Goal: Check status: Check status

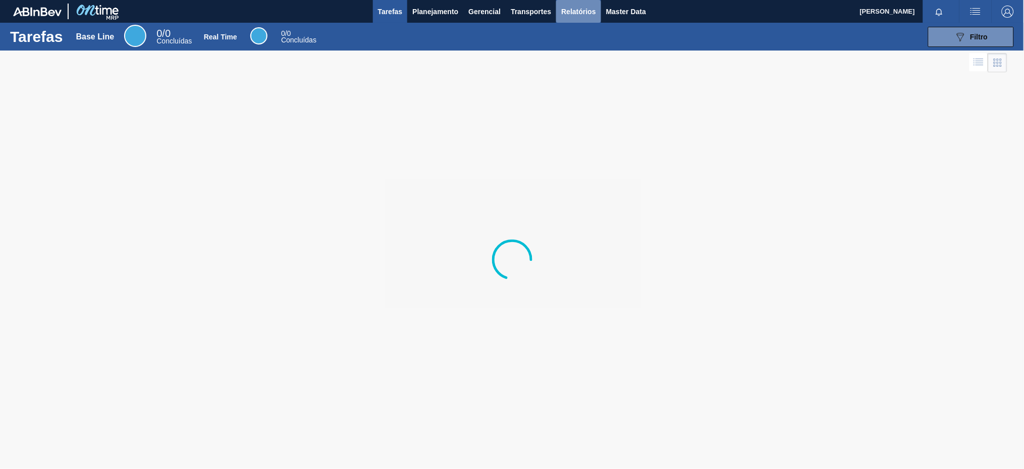
click at [595, 1] on button "Relatórios" at bounding box center [578, 11] width 44 height 23
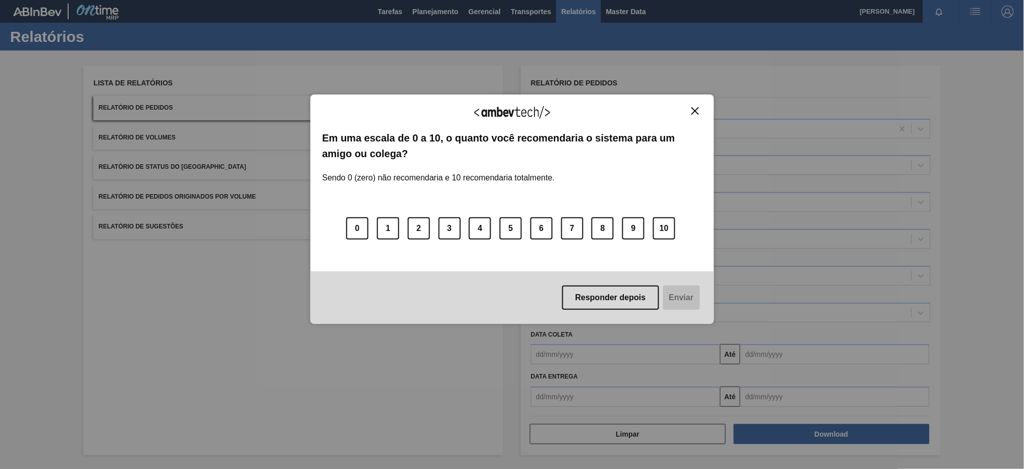
click at [695, 113] on img "Close" at bounding box center [696, 111] width 8 height 8
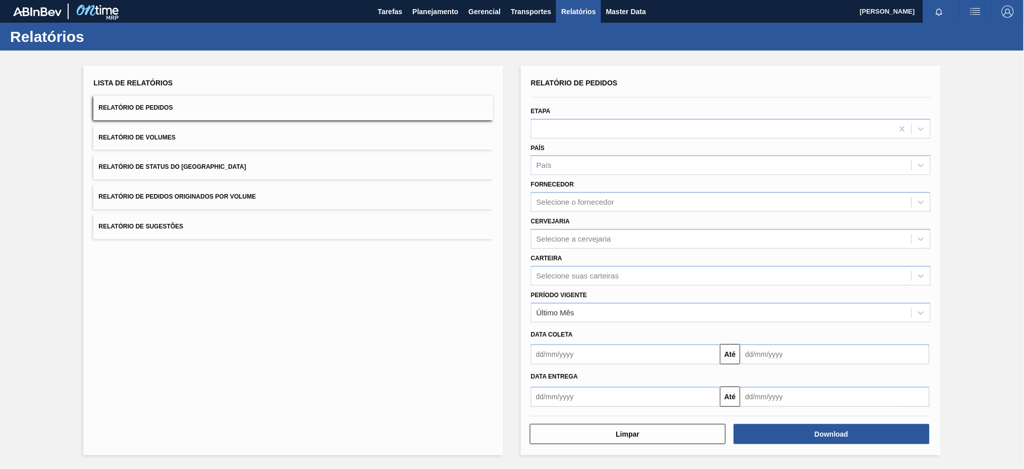
click at [347, 193] on button "Relatório de Pedidos Originados por Volume" at bounding box center [293, 196] width 400 height 25
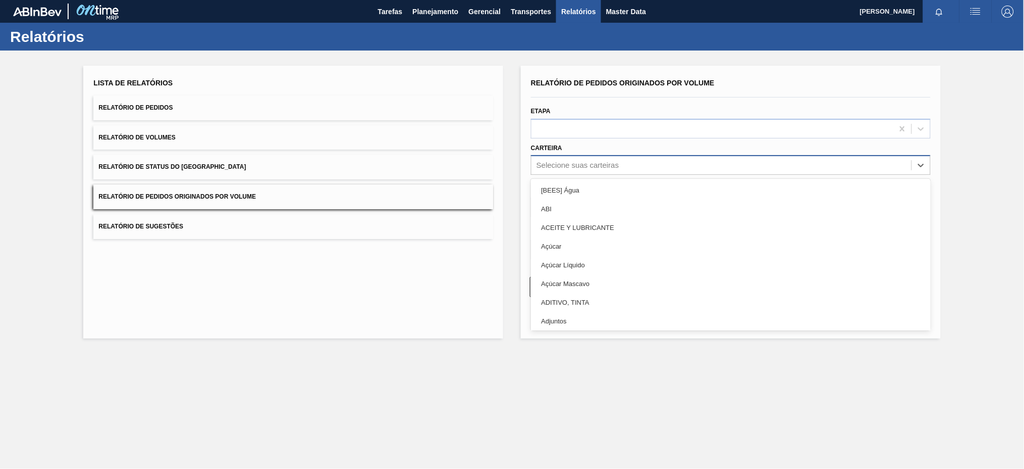
click at [560, 165] on div "Selecione suas carteiras" at bounding box center [578, 165] width 82 height 9
type input "pre"
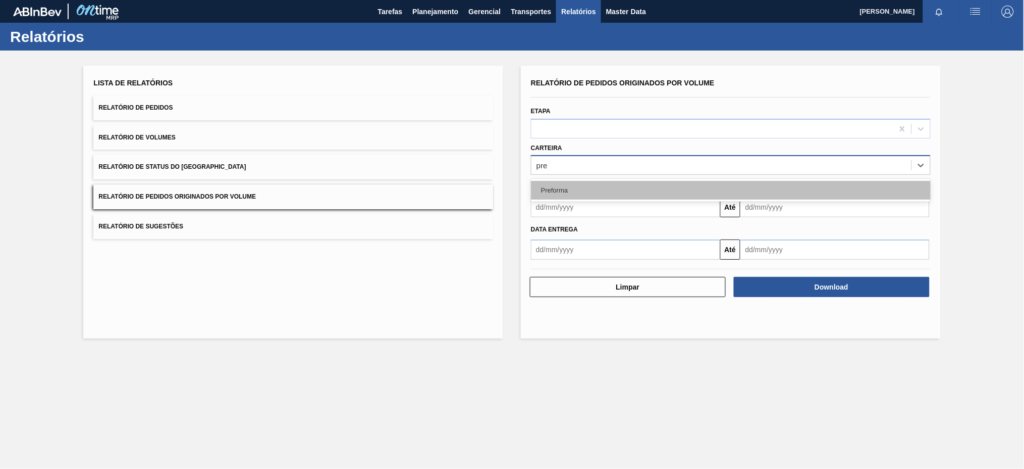
click at [569, 189] on div "Preforma" at bounding box center [731, 190] width 400 height 19
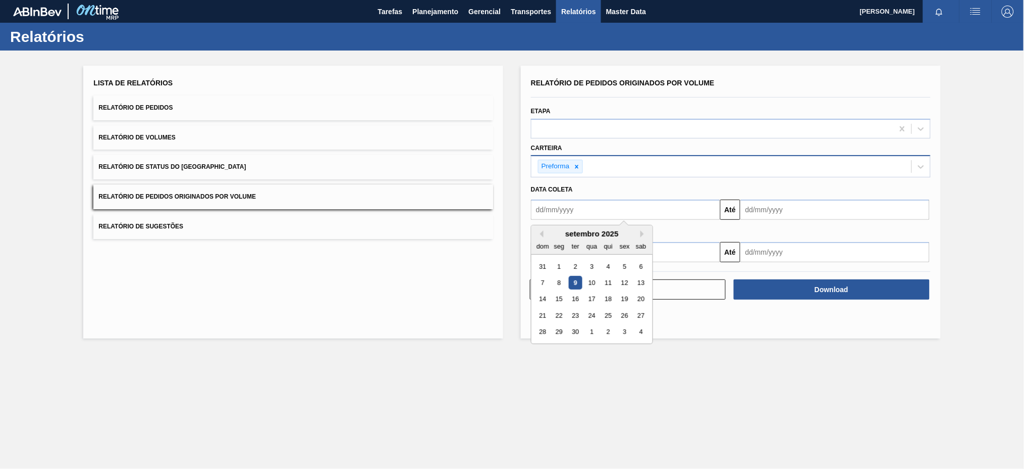
click at [573, 211] on input "text" at bounding box center [625, 209] width 189 height 20
click at [536, 233] on div "setembro 2025" at bounding box center [592, 233] width 121 height 9
click at [543, 232] on button "Previous Month" at bounding box center [540, 233] width 7 height 7
click at [542, 280] on div "3" at bounding box center [543, 283] width 14 height 14
type input "[DATE]"
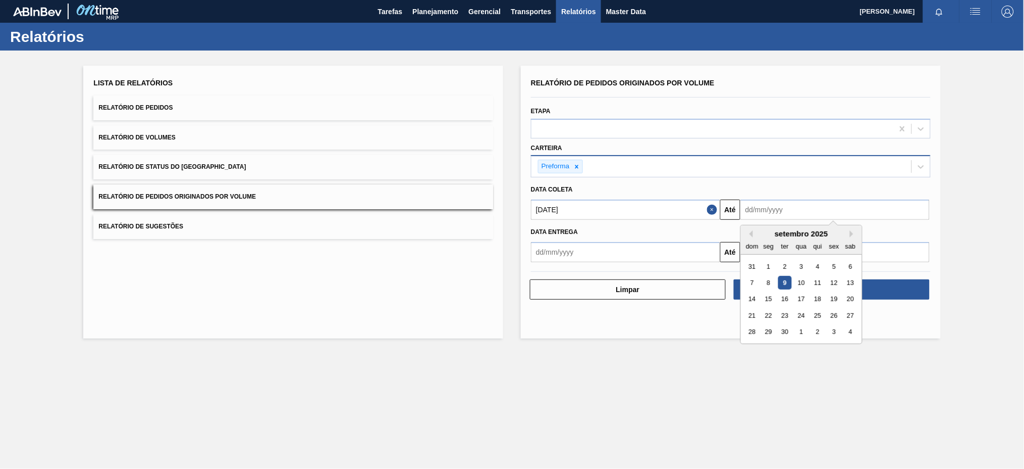
click at [764, 209] on input "text" at bounding box center [835, 209] width 189 height 20
click at [787, 279] on div "9" at bounding box center [786, 283] width 14 height 14
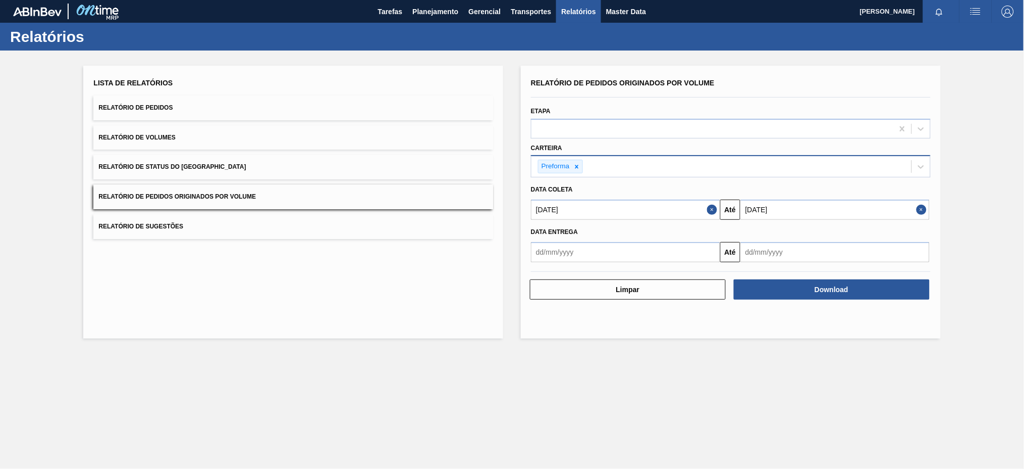
type input "[DATE]"
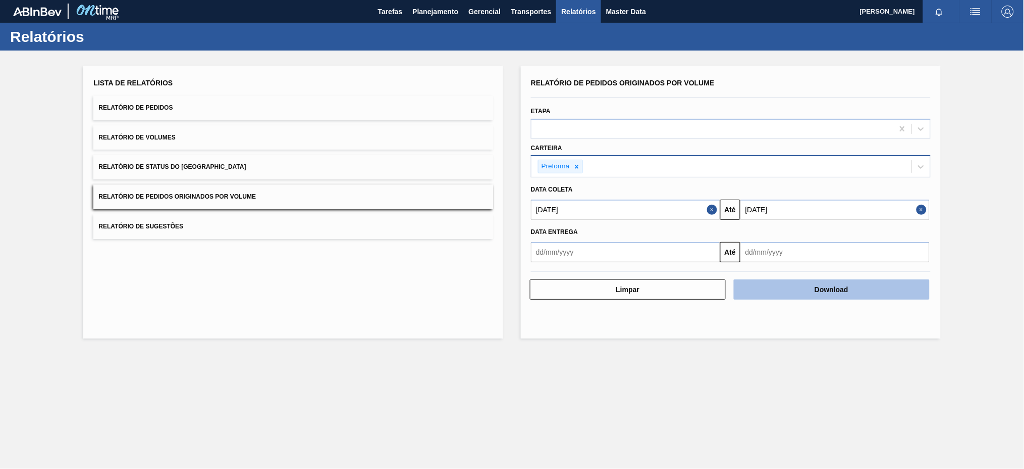
click at [824, 283] on button "Download" at bounding box center [832, 289] width 196 height 20
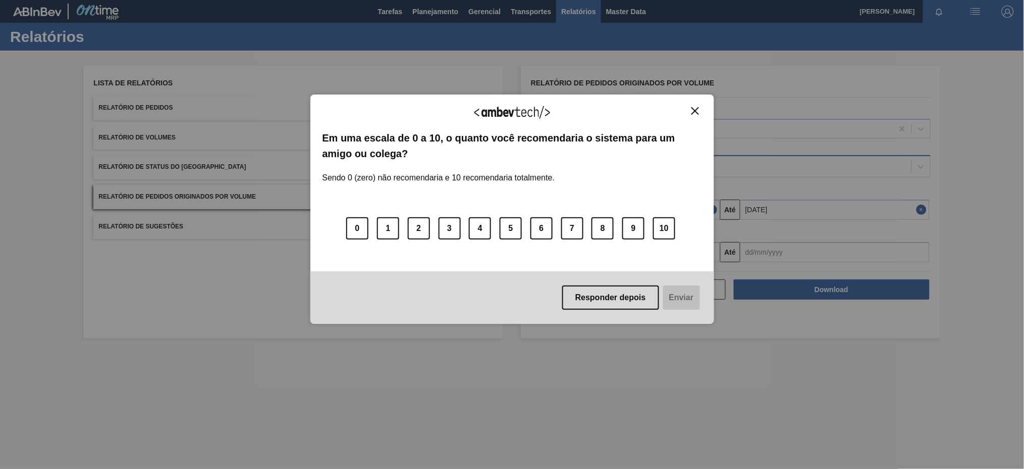
click at [693, 111] on img "Close" at bounding box center [696, 111] width 8 height 8
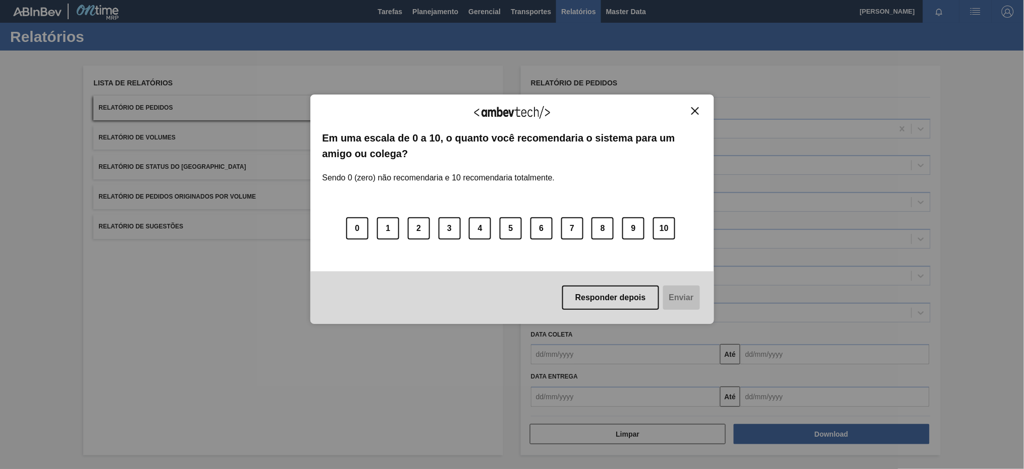
click at [297, 188] on div "Agradecemos seu feedback! Em uma escala de 0 a 10, o quanto você recomendaria o…" at bounding box center [512, 234] width 1024 height 469
click at [696, 111] on img "Close" at bounding box center [696, 111] width 8 height 8
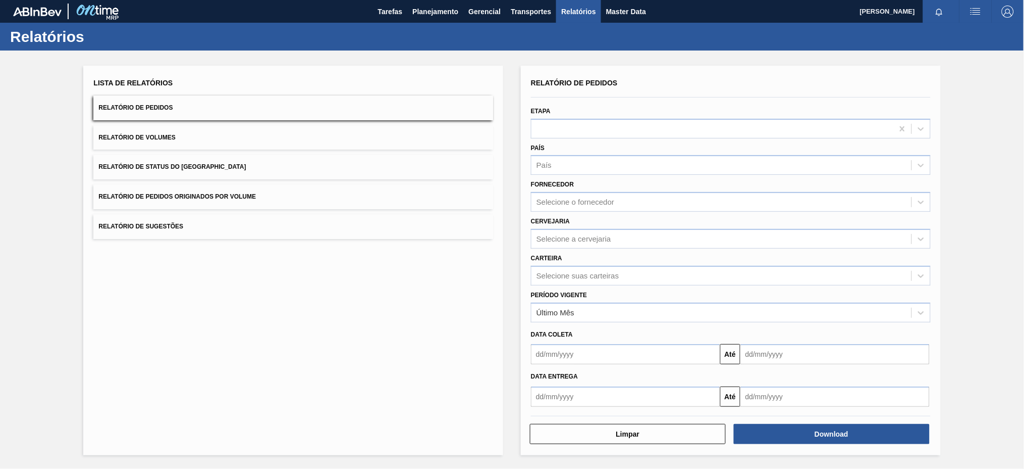
click at [196, 198] on span "Relatório de Pedidos Originados por Volume" at bounding box center [177, 196] width 158 height 7
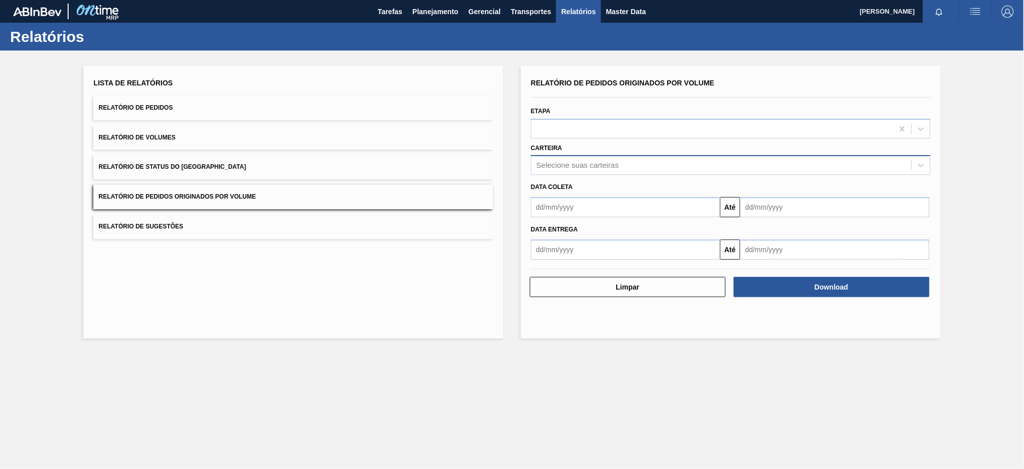
click at [606, 169] on div "Selecione suas carteiras" at bounding box center [722, 165] width 380 height 15
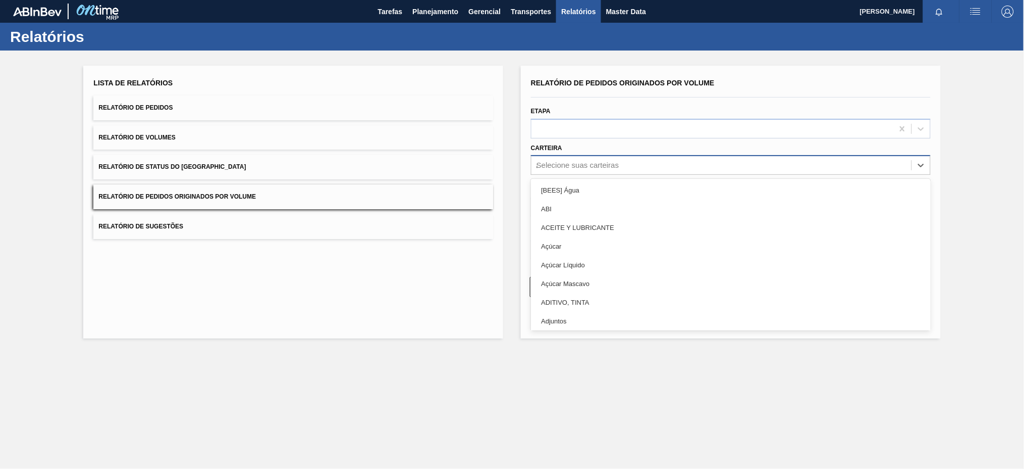
type input "aç"
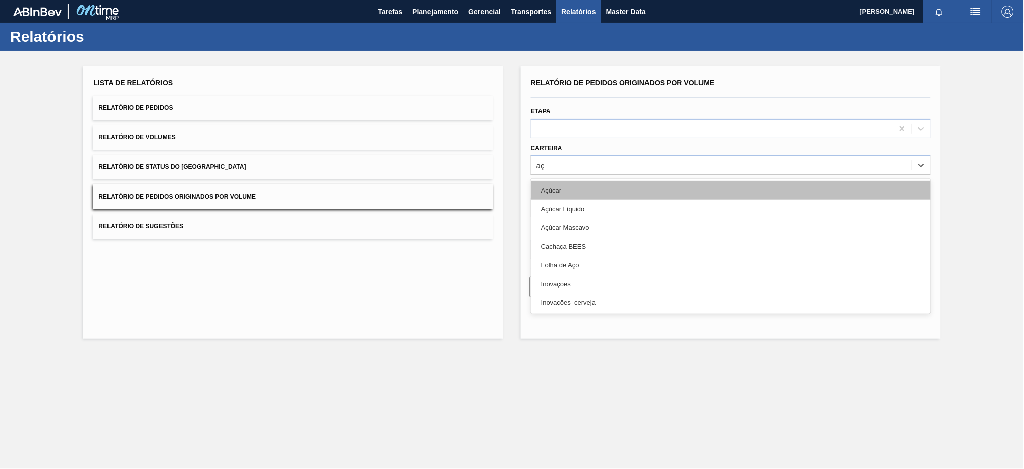
click at [559, 191] on div "Açúcar" at bounding box center [731, 190] width 400 height 19
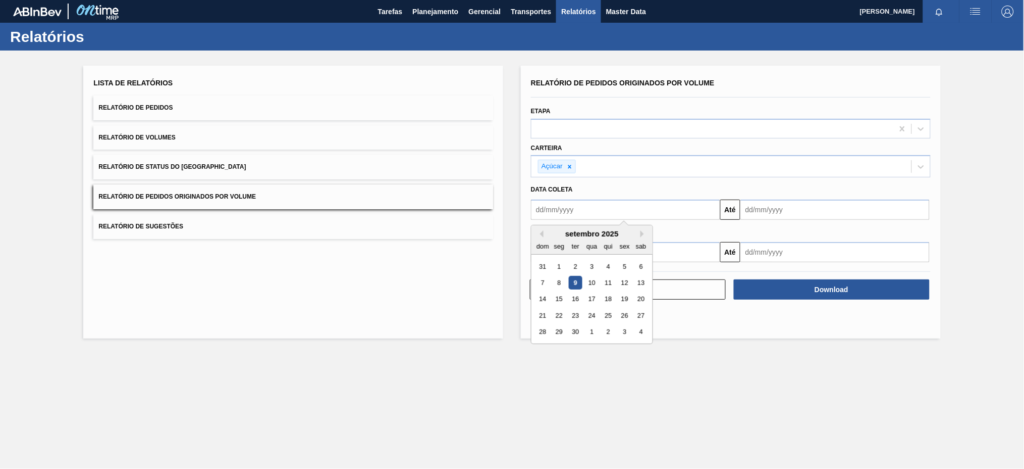
click at [559, 208] on input "text" at bounding box center [625, 209] width 189 height 20
click at [542, 232] on button "Previous Month" at bounding box center [540, 233] width 7 height 7
click at [544, 283] on div "3" at bounding box center [543, 283] width 14 height 14
type input "[DATE]"
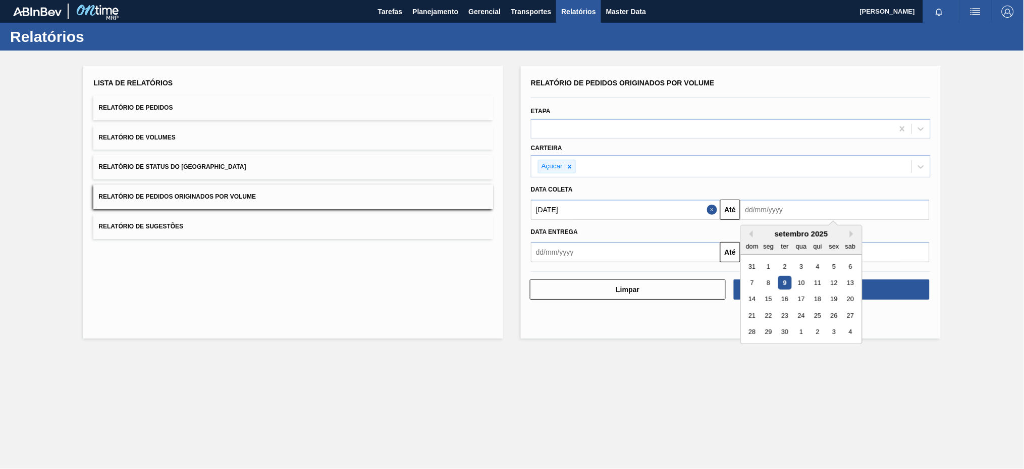
click at [795, 212] on input "text" at bounding box center [835, 209] width 189 height 20
click at [784, 281] on div "9" at bounding box center [786, 283] width 14 height 14
type input "[DATE]"
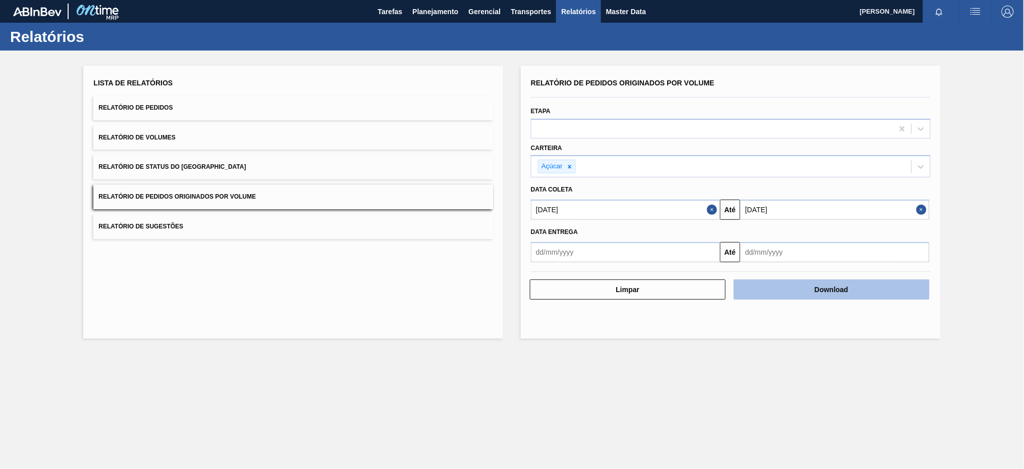
click at [821, 284] on button "Download" at bounding box center [832, 289] width 196 height 20
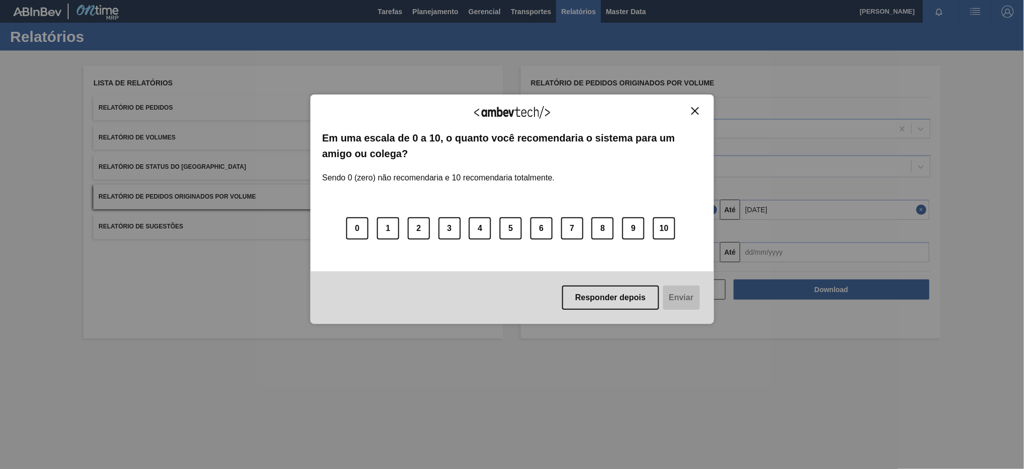
click at [695, 112] on img "Close" at bounding box center [696, 111] width 8 height 8
click at [693, 108] on img "Close" at bounding box center [696, 111] width 8 height 8
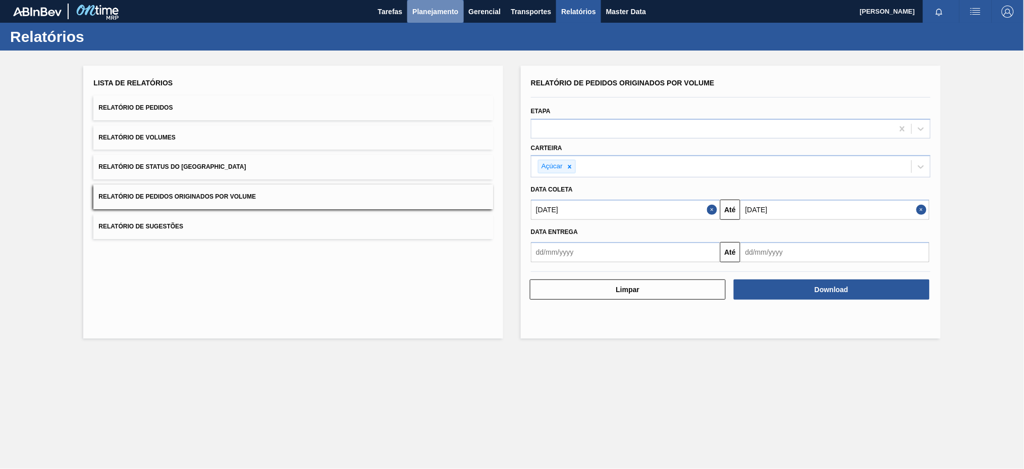
click at [447, 11] on span "Planejamento" at bounding box center [435, 12] width 46 height 12
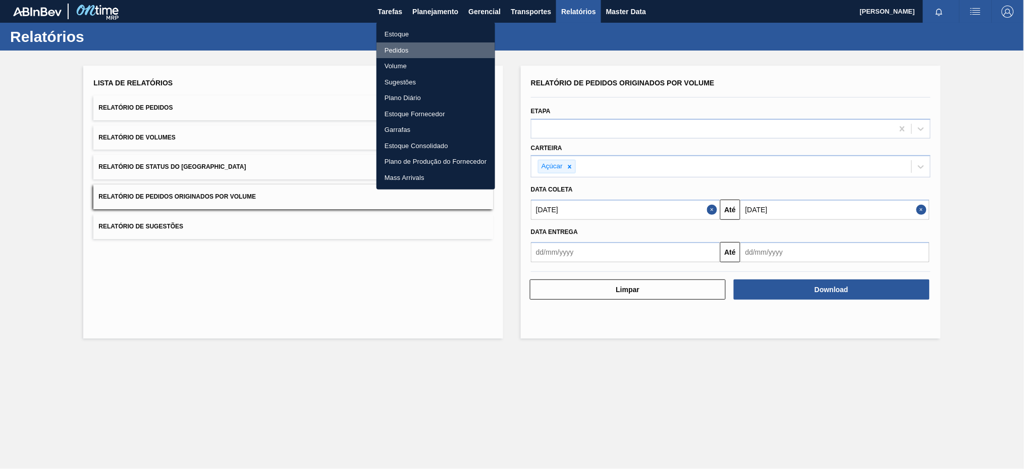
click at [402, 46] on li "Pedidos" at bounding box center [436, 50] width 119 height 16
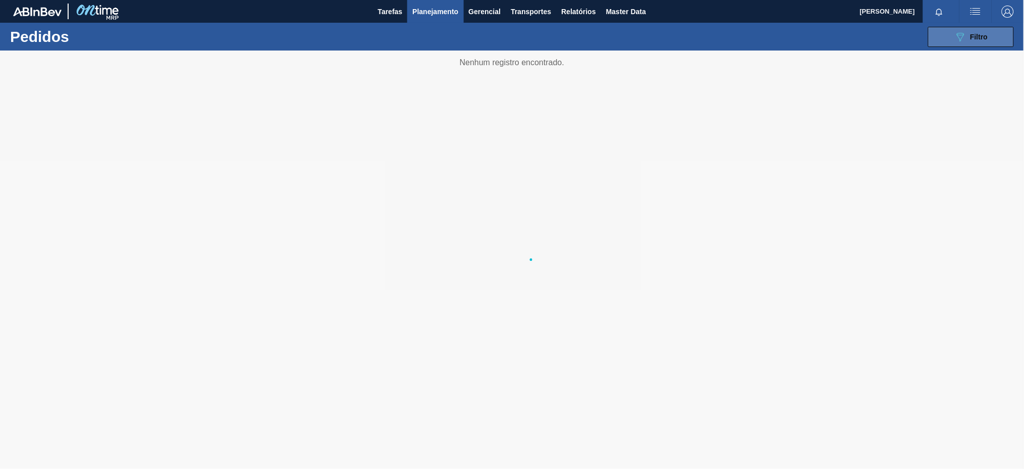
click at [949, 36] on button "089F7B8B-B2A5-4AFE-B5C0-19BA573D28AC Filtro" at bounding box center [971, 37] width 86 height 20
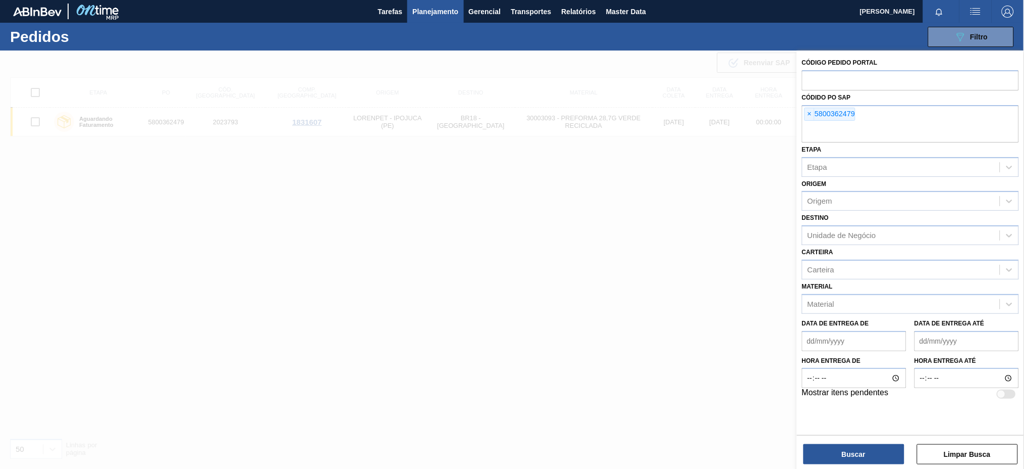
click at [814, 113] on span "×" at bounding box center [810, 114] width 10 height 12
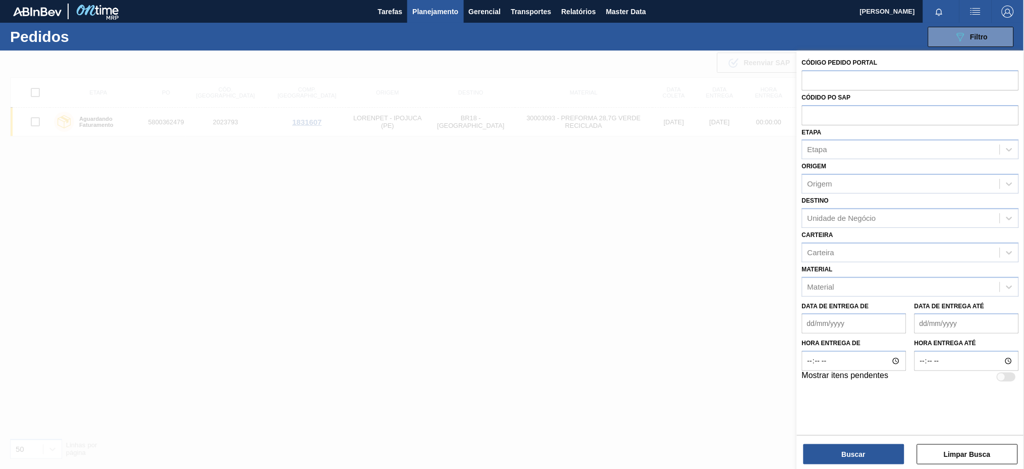
paste input "text"
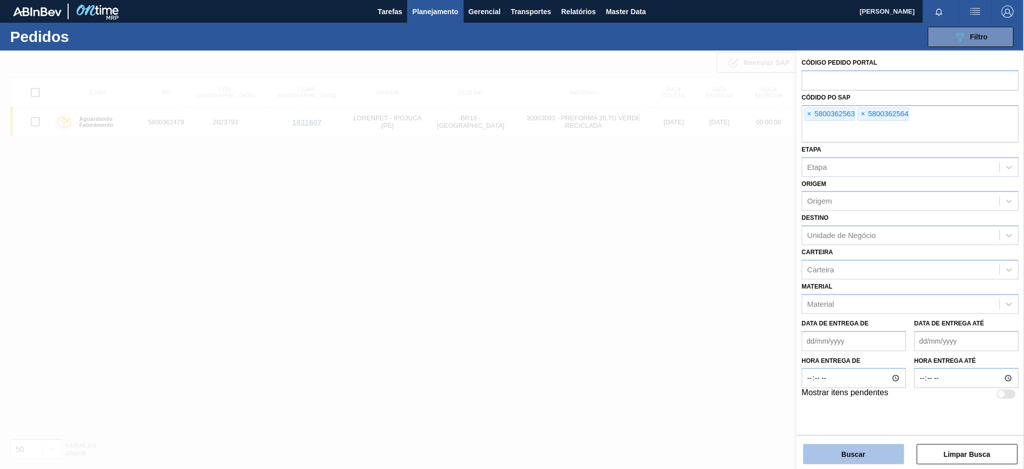
click at [829, 447] on button "Buscar" at bounding box center [854, 454] width 101 height 20
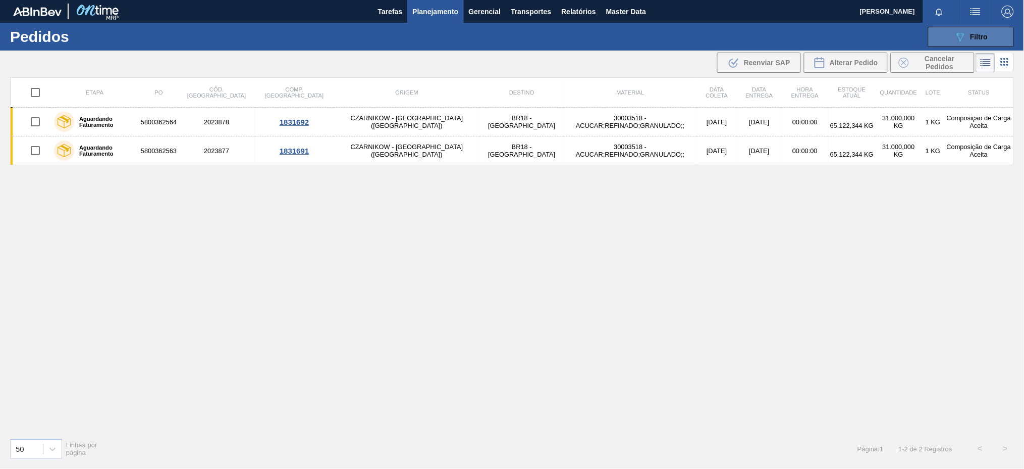
click at [975, 33] on span "Filtro" at bounding box center [980, 37] width 18 height 8
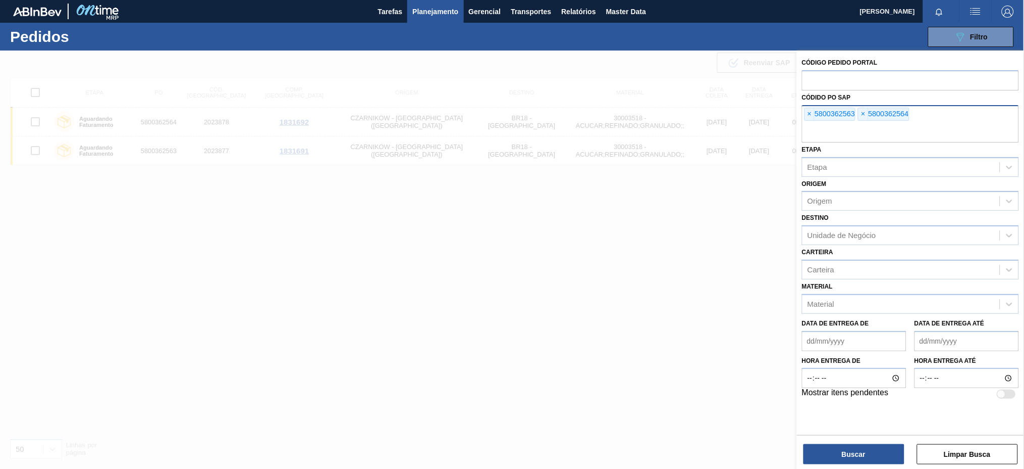
click at [928, 122] on div "× 5800362563 × 5800362564" at bounding box center [910, 123] width 217 height 37
paste input "5800358649"
type input "5800358649"
click at [854, 447] on button "Buscar" at bounding box center [854, 454] width 101 height 20
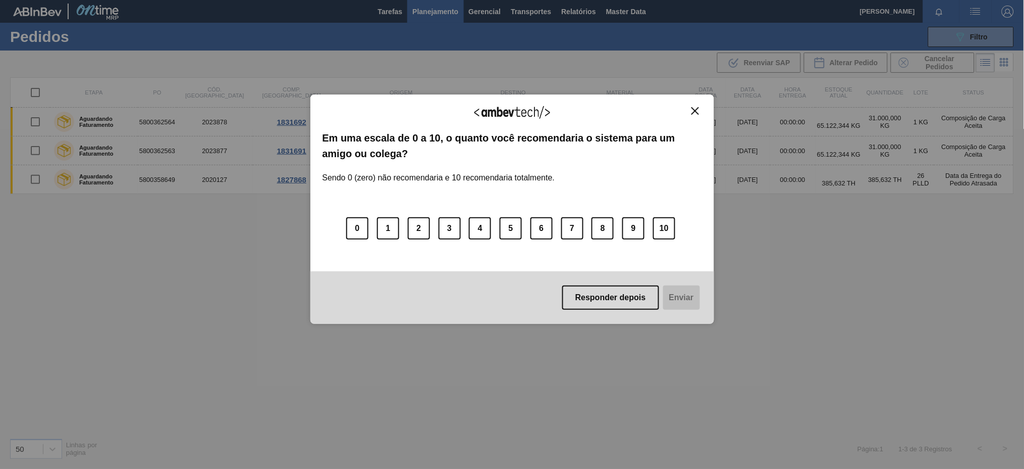
click at [695, 109] on img "Close" at bounding box center [696, 111] width 8 height 8
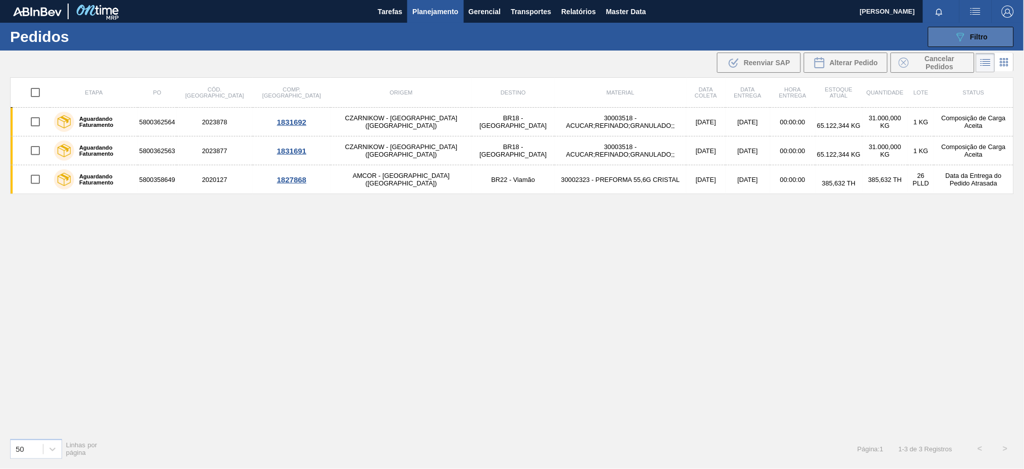
click at [944, 34] on button "089F7B8B-B2A5-4AFE-B5C0-19BA573D28AC Filtro" at bounding box center [971, 37] width 86 height 20
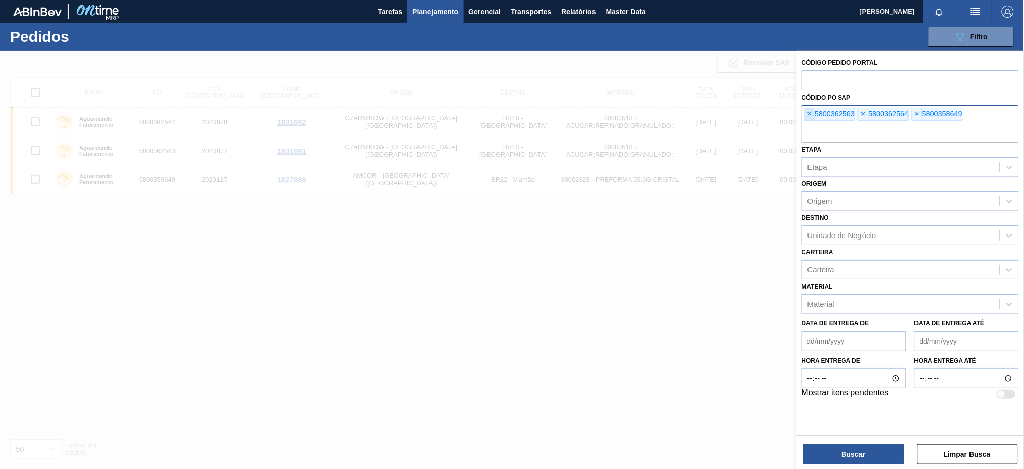
click at [813, 114] on span "×" at bounding box center [810, 114] width 10 height 12
click at [813, 123] on input "text" at bounding box center [910, 132] width 217 height 19
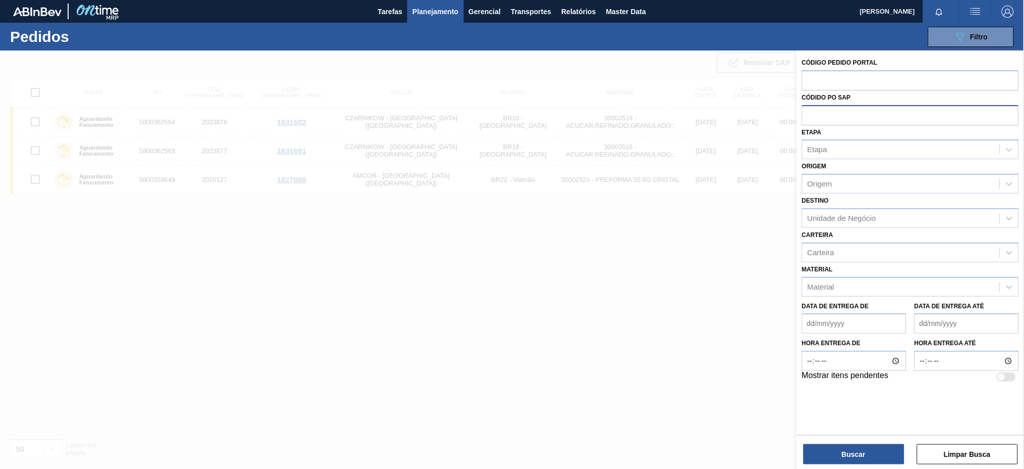
paste input "5800362571"
type input "5800362571"
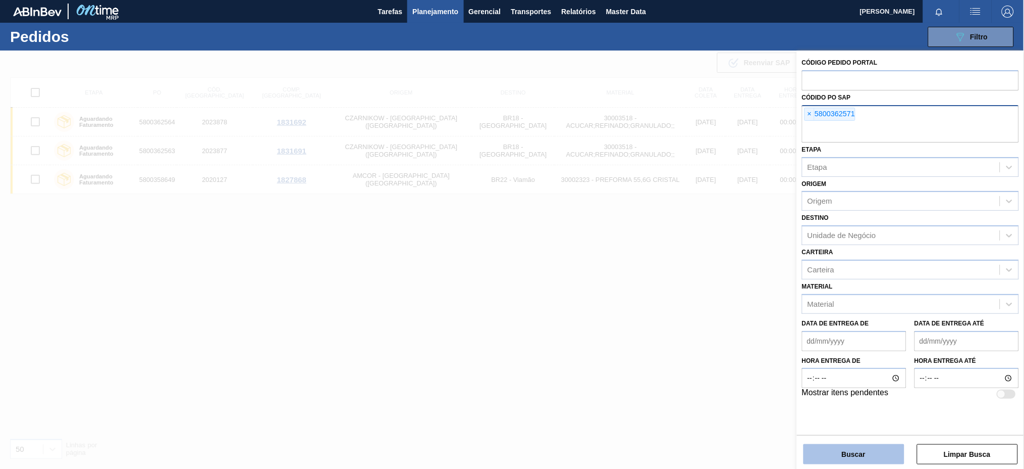
click at [863, 449] on button "Buscar" at bounding box center [854, 454] width 101 height 20
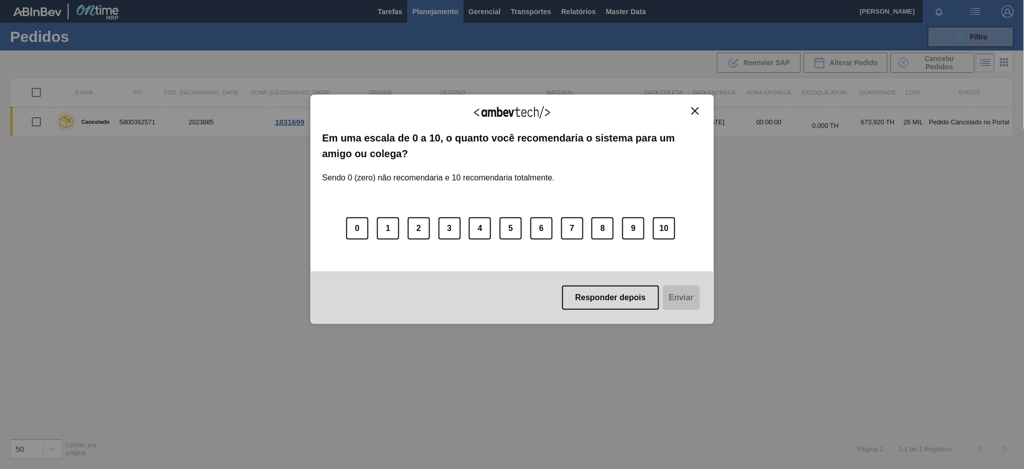
click at [695, 110] on img "Close" at bounding box center [696, 111] width 8 height 8
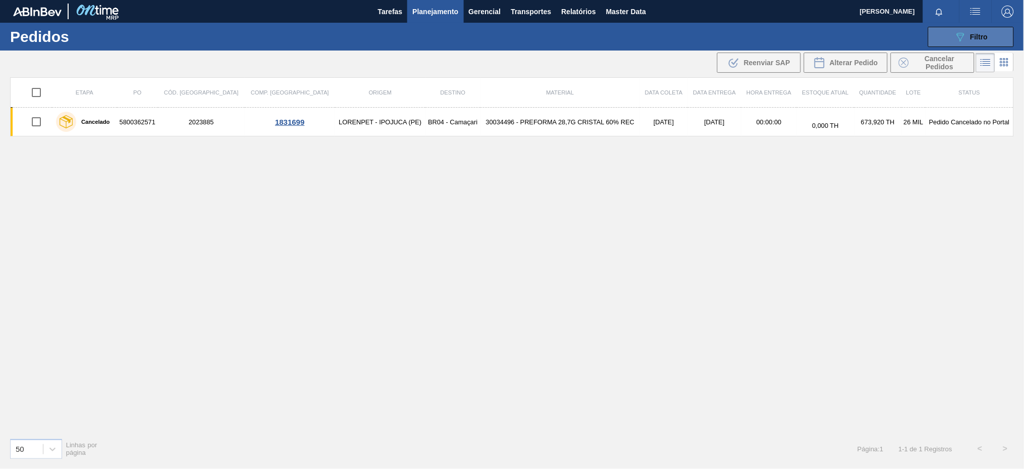
click at [938, 35] on button "089F7B8B-B2A5-4AFE-B5C0-19BA573D28AC Filtro" at bounding box center [971, 37] width 86 height 20
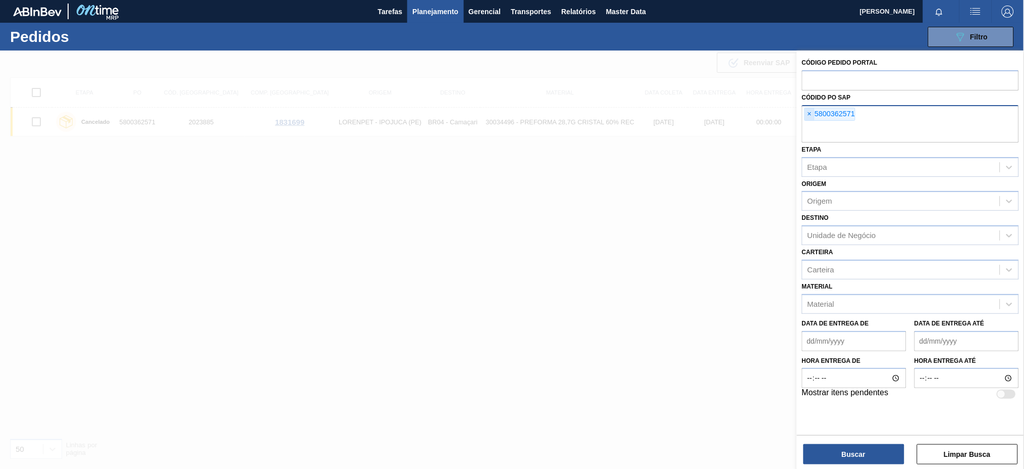
click at [809, 116] on span "×" at bounding box center [810, 114] width 10 height 12
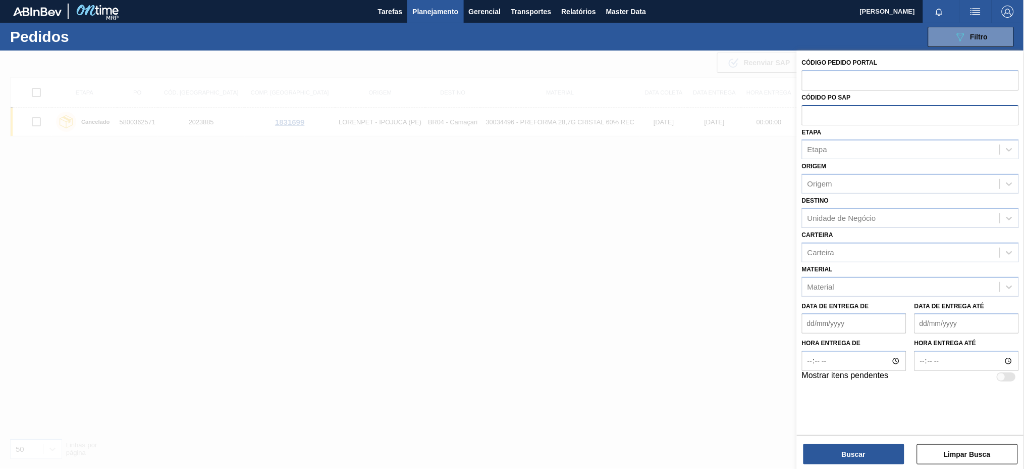
paste input "text"
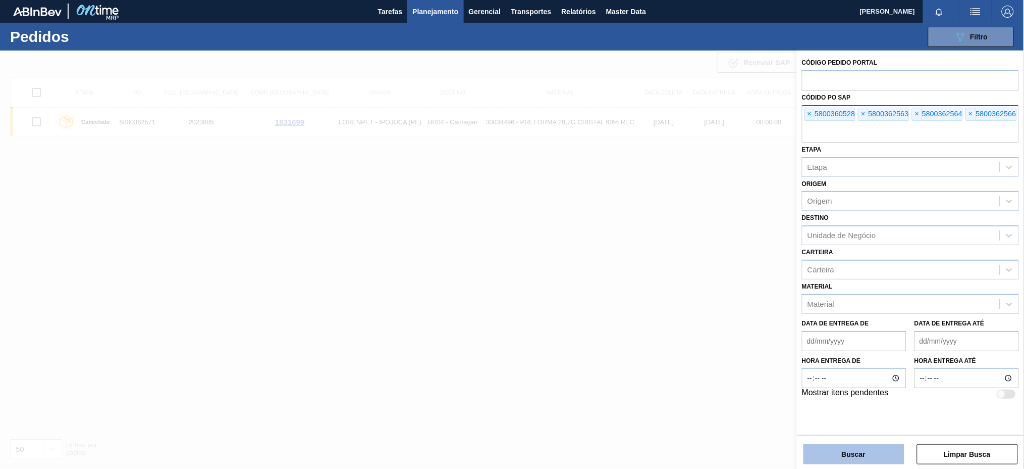
click at [838, 460] on button "Buscar" at bounding box center [854, 454] width 101 height 20
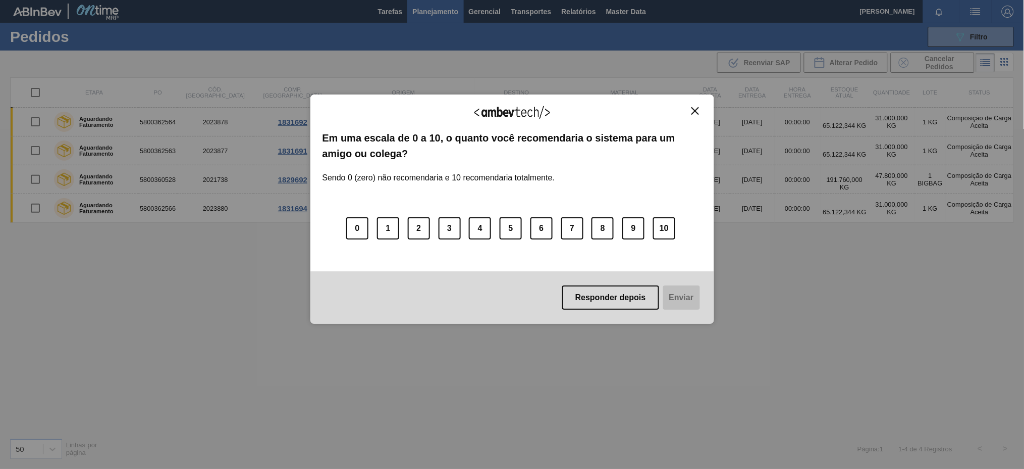
click at [698, 113] on img "Close" at bounding box center [696, 111] width 8 height 8
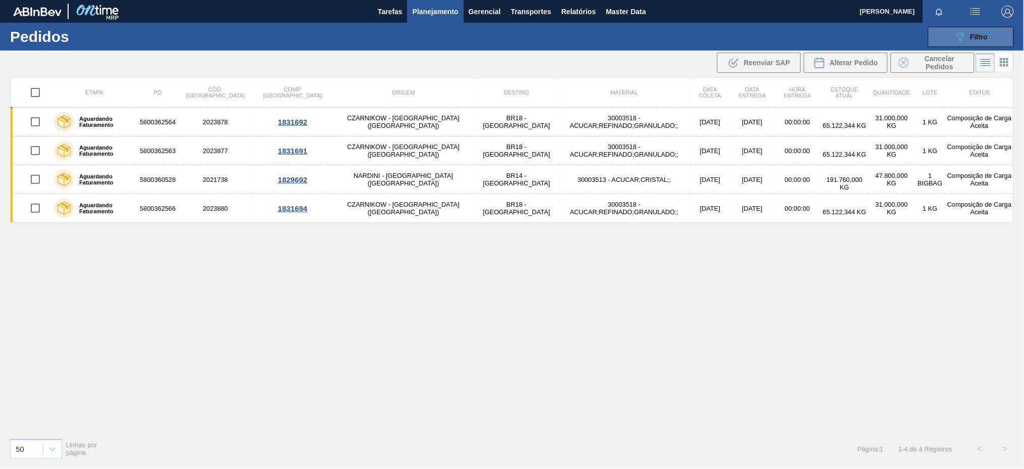
click at [943, 41] on button "089F7B8B-B2A5-4AFE-B5C0-19BA573D28AC Filtro" at bounding box center [971, 37] width 86 height 20
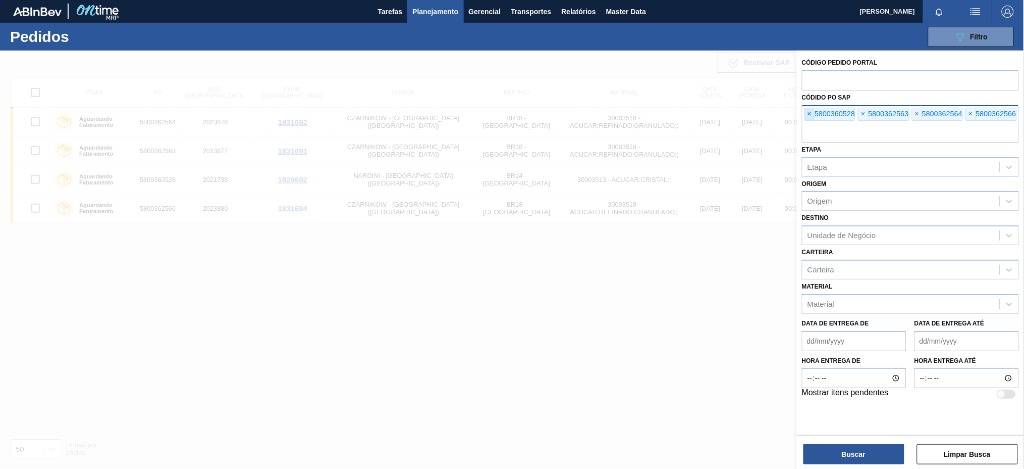
click at [813, 114] on span "×" at bounding box center [810, 114] width 10 height 12
click at [813, 123] on input "text" at bounding box center [910, 132] width 217 height 19
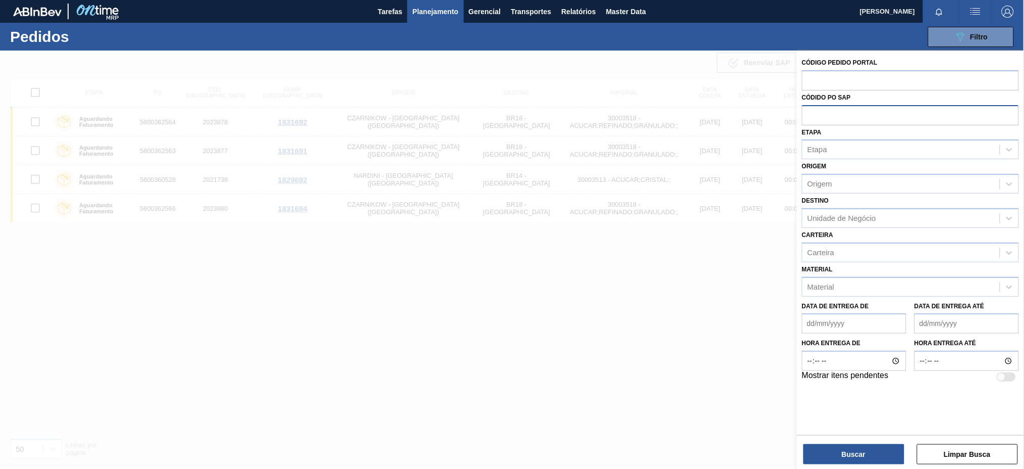
drag, startPoint x: 813, startPoint y: 114, endPoint x: 805, endPoint y: 123, distance: 12.2
click at [805, 123] on input "text" at bounding box center [910, 114] width 217 height 19
paste input "5800364446"
type input "5800364446"
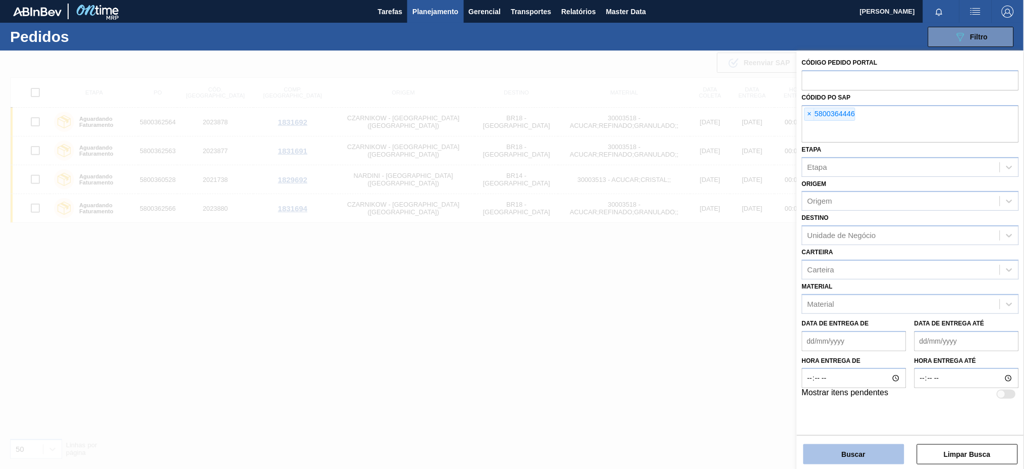
click at [849, 455] on button "Buscar" at bounding box center [854, 454] width 101 height 20
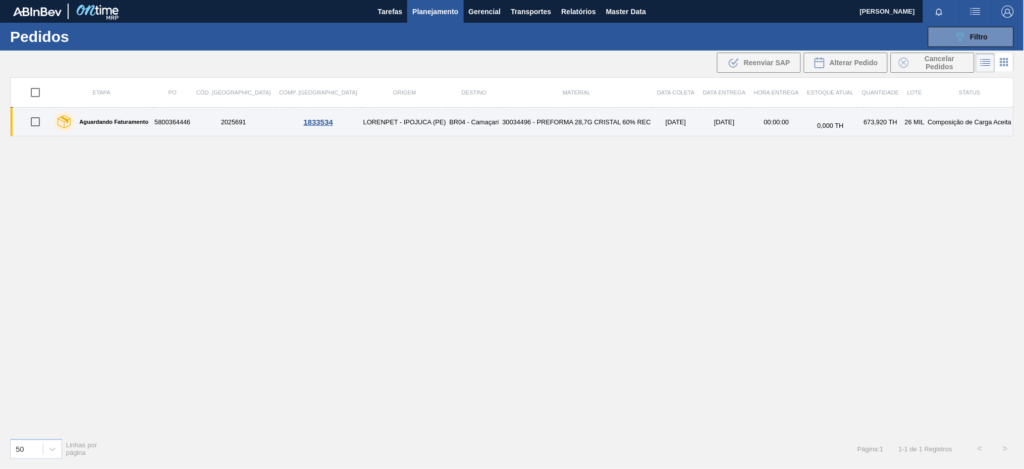
click at [185, 120] on td "5800364446" at bounding box center [172, 122] width 39 height 29
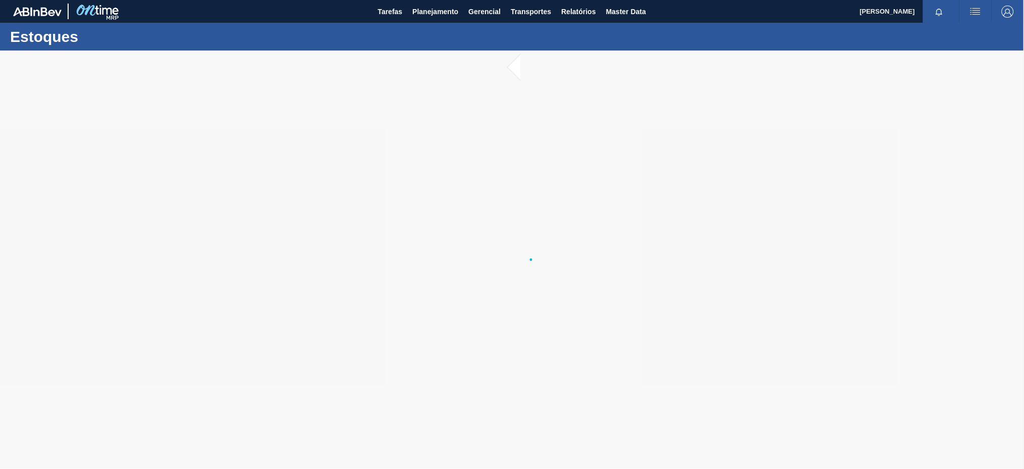
click at [185, 120] on main "Tarefas Planejamento Gerencial Transportes Relatórios Master Data Raphael Sousa…" at bounding box center [512, 234] width 1024 height 469
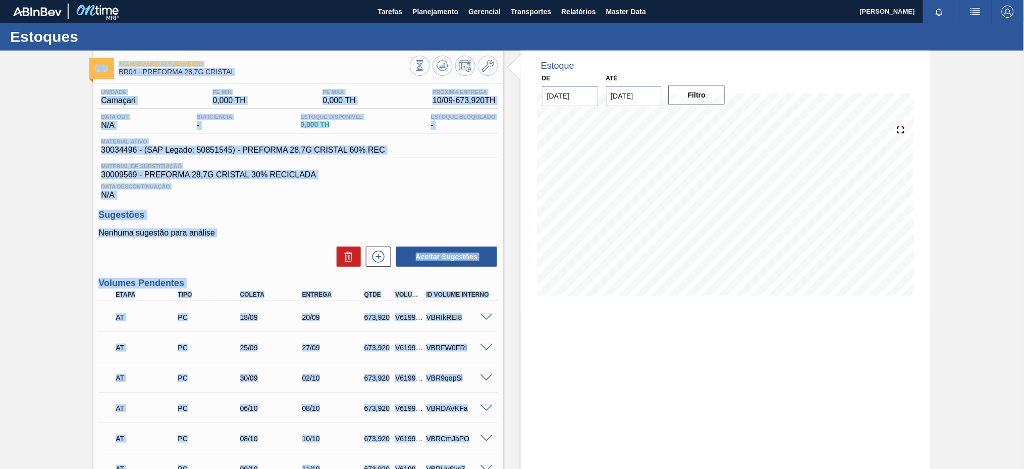
click at [284, 284] on h3 "Volumes Pendentes" at bounding box center [298, 283] width 400 height 11
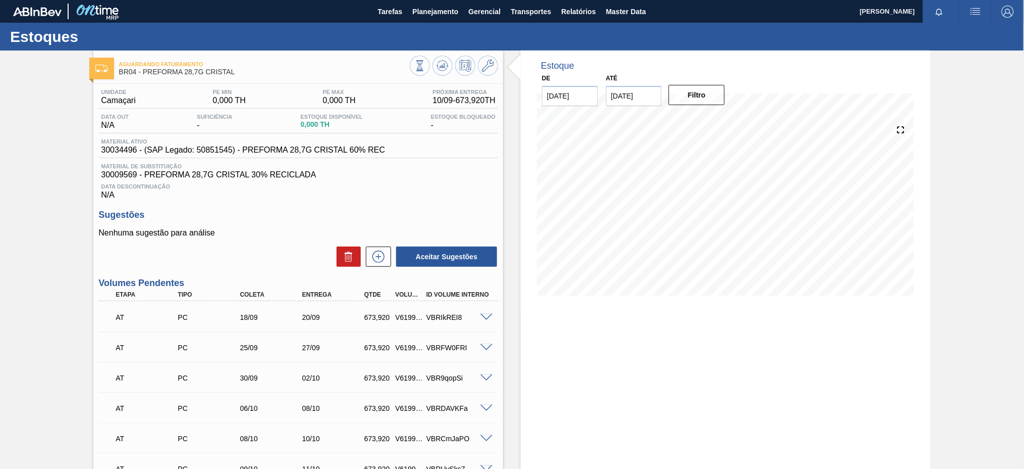
scroll to position [159, 0]
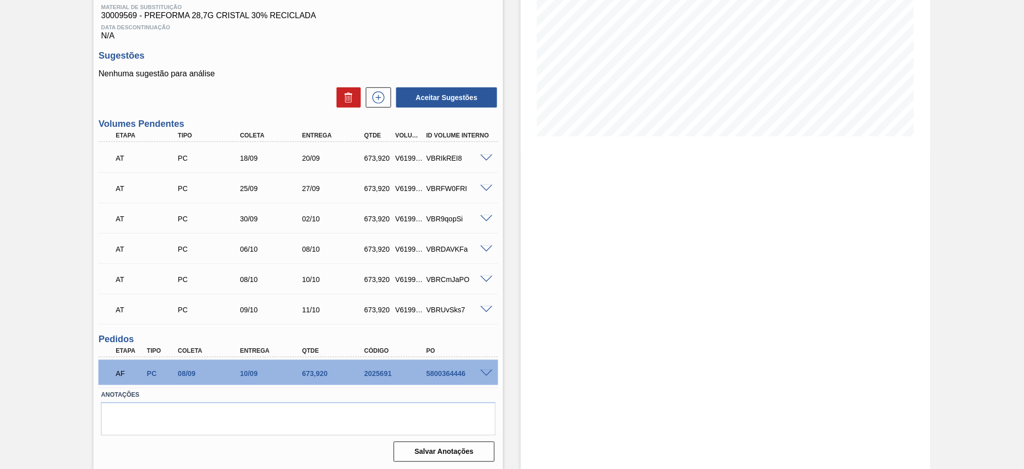
drag, startPoint x: 487, startPoint y: 364, endPoint x: 487, endPoint y: 371, distance: 6.6
click at [487, 371] on div "AF PC 08/09 10/09 673,920 2025691 5800364446" at bounding box center [298, 371] width 400 height 25
click at [487, 371] on span at bounding box center [487, 374] width 12 height 8
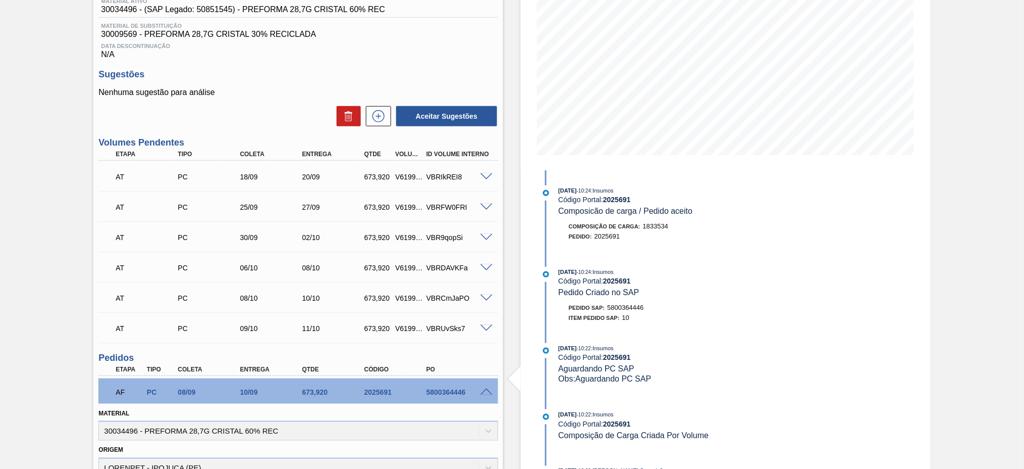
scroll to position [141, 0]
drag, startPoint x: 429, startPoint y: 387, endPoint x: 465, endPoint y: 387, distance: 36.9
click at [465, 387] on div "5800364446" at bounding box center [459, 391] width 70 height 8
copy div "800364446"
